Goal: Information Seeking & Learning: Compare options

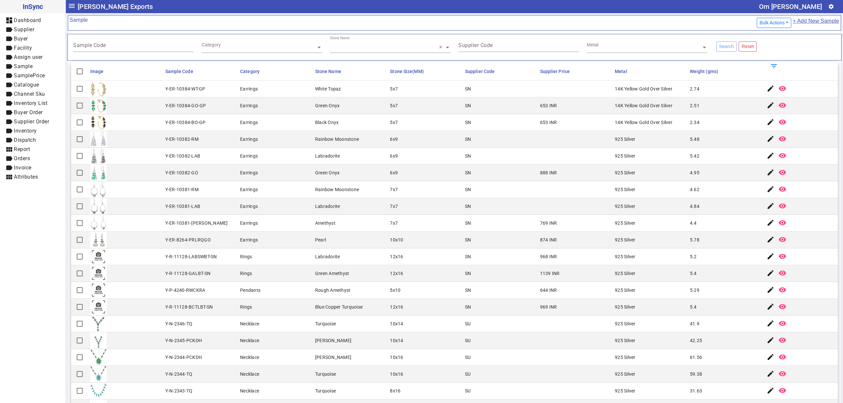
click at [590, 257] on mat-cell "968 INR" at bounding box center [575, 257] width 75 height 17
click at [340, 181] on mat-cell "Green Onyx" at bounding box center [350, 173] width 75 height 17
drag, startPoint x: 521, startPoint y: 179, endPoint x: 574, endPoint y: 176, distance: 53.1
click at [574, 176] on mat-row "Y-ER-10382-GO Earrings Green Onyx 6x9 SN 888 INR 925 Silver 4.95 edit remove_re…" at bounding box center [454, 173] width 767 height 17
click at [514, 113] on mat-cell "SN" at bounding box center [500, 105] width 75 height 17
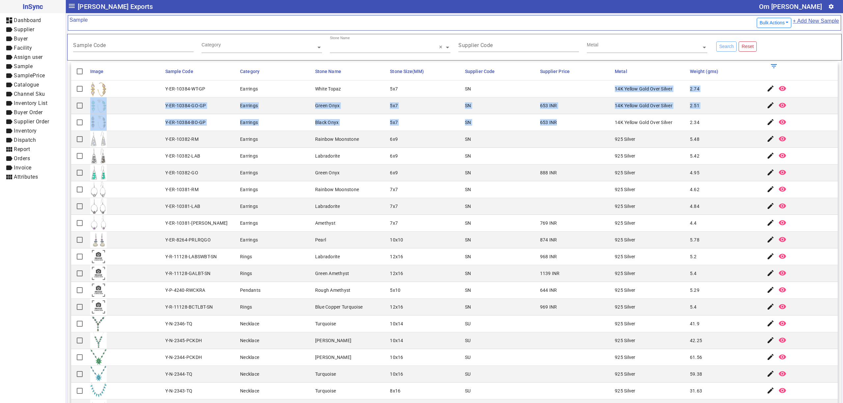
drag, startPoint x: 526, startPoint y: 96, endPoint x: 557, endPoint y: 118, distance: 38.2
drag, startPoint x: 560, startPoint y: 127, endPoint x: 555, endPoint y: 124, distance: 6.1
click at [560, 127] on mat-cell "653 INR" at bounding box center [575, 122] width 75 height 17
click at [540, 109] on div "653 INR" at bounding box center [548, 105] width 17 height 7
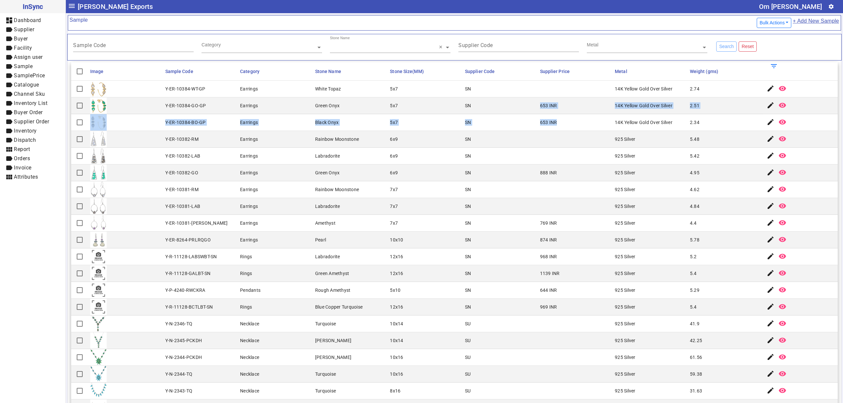
drag, startPoint x: 529, startPoint y: 106, endPoint x: 553, endPoint y: 123, distance: 29.5
click at [539, 111] on mat-cell "653 INR" at bounding box center [575, 105] width 75 height 17
click at [545, 126] on div "653 INR" at bounding box center [548, 122] width 17 height 7
drag, startPoint x: 549, startPoint y: 126, endPoint x: 526, endPoint y: 112, distance: 27.6
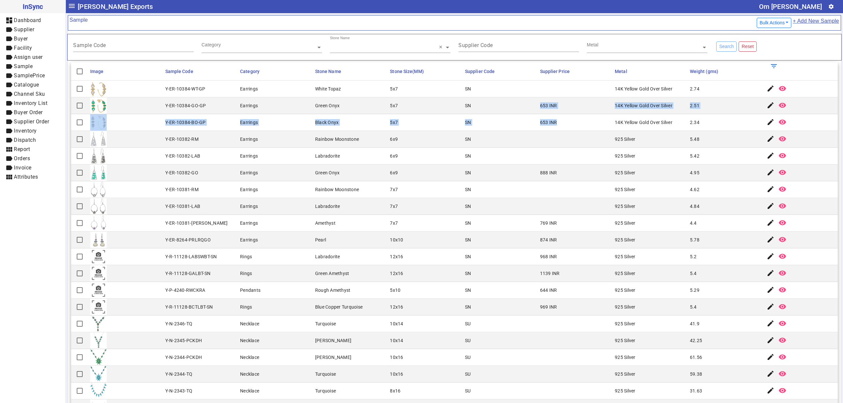
click at [270, 237] on mat-cell "Earrings" at bounding box center [275, 240] width 75 height 17
